Goal: Obtain resource: Download file/media

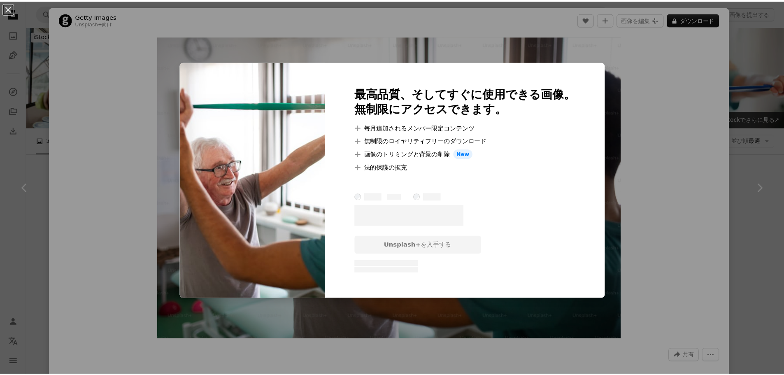
scroll to position [288, 0]
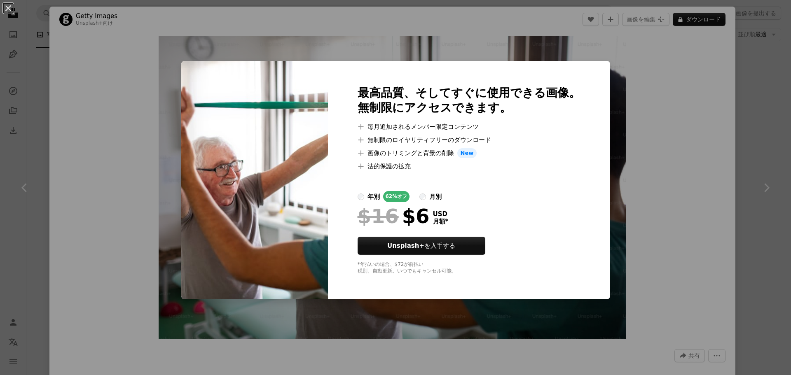
click at [665, 177] on div "An X shape 最高品質、そしてすぐに使用できる画像。 無制限にアクセスできます。 A plus sign 毎月追加されるメンバー限定コンテンツ A p…" at bounding box center [395, 187] width 791 height 375
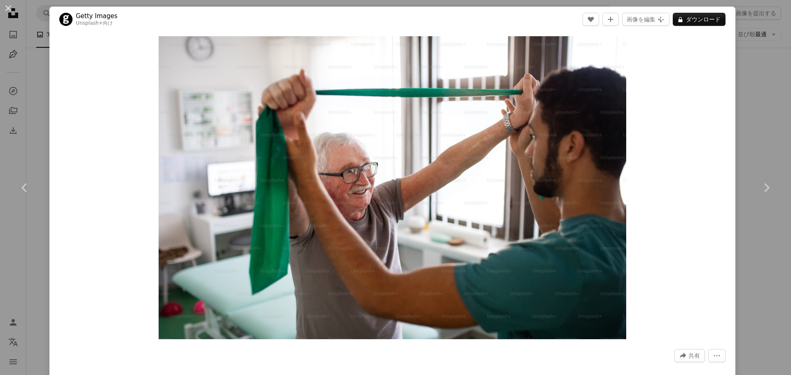
click at [757, 111] on div "An X shape Chevron left Chevron right Getty Images Unsplash+ 向け A heart A plus …" at bounding box center [395, 187] width 791 height 375
